Goal: Find specific page/section: Find specific page/section

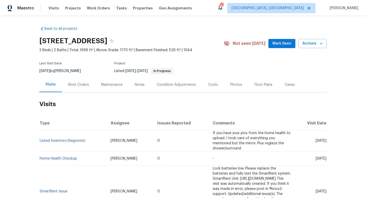
click at [69, 83] on div "Work Orders" at bounding box center [78, 84] width 21 height 5
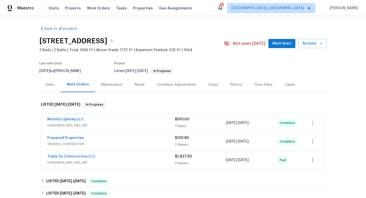
click at [119, 124] on span "HANDYMAN, BRN_AND_LRR" at bounding box center [111, 125] width 128 height 5
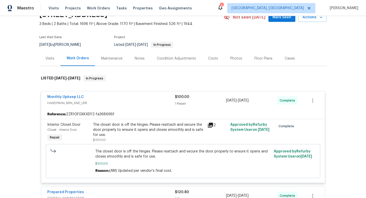
scroll to position [53, 0]
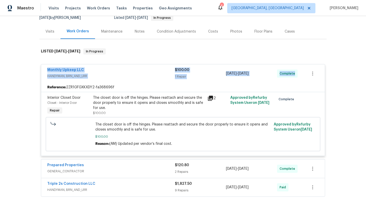
drag, startPoint x: 44, startPoint y: 68, endPoint x: 296, endPoint y: 79, distance: 252.5
click at [298, 78] on div "Monthly Upkeep LLC HANDYMAN, BRN_AND_LRR $100.00 1 Repair 9/10/2025 - 9/11/2025…" at bounding box center [183, 73] width 284 height 18
copy div "Monthly Upkeep LLC HANDYMAN, BRN_AND_LRR $100.00 1 Repair 9/10/2025 - 9/11/2025…"
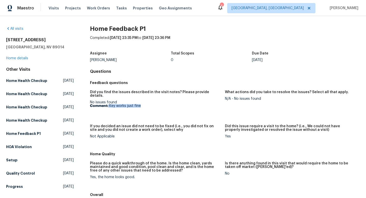
drag, startPoint x: 142, startPoint y: 102, endPoint x: 108, endPoint y: 101, distance: 33.8
click at [108, 104] on p "Comment: Key works just fine" at bounding box center [155, 106] width 131 height 4
copy p "Key works just fine"
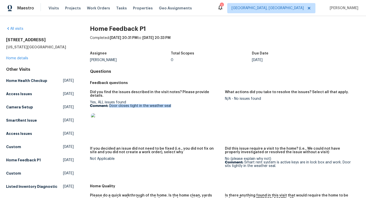
drag, startPoint x: 171, startPoint y: 102, endPoint x: 110, endPoint y: 101, distance: 61.2
click at [110, 104] on p "Comment: Door closes tight in the weather seal" at bounding box center [155, 106] width 131 height 4
copy p "Door closes tight in the weather seal"
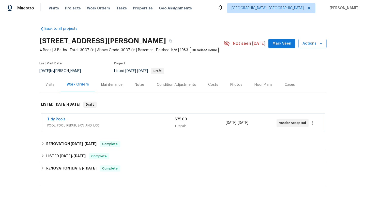
click at [126, 123] on span "POOL, POOL_REPAIR, BRN_AND_LRR" at bounding box center [110, 125] width 127 height 5
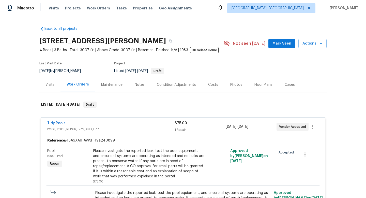
click at [62, 70] on div "[DATE] by [PERSON_NAME]" at bounding box center [63, 71] width 48 height 6
copy div "[DATE] by [PERSON_NAME]"
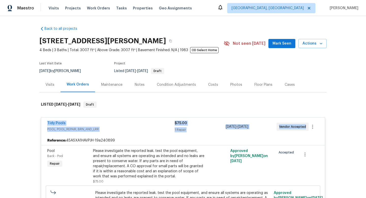
drag, startPoint x: 44, startPoint y: 124, endPoint x: 314, endPoint y: 129, distance: 269.3
click at [314, 130] on div "Tidy Pools POOL, POOL_REPAIR, BRN_AND_LRR $75.00 1 Repair [DATE] - [DATE] Vendo…" at bounding box center [183, 126] width 284 height 18
copy div "Tidy Pools POOL, POOL_REPAIR, BRN_AND_LRR $75.00 1 Repair [DATE] - [DATE] Vendo…"
